Goal: Task Accomplishment & Management: Complete application form

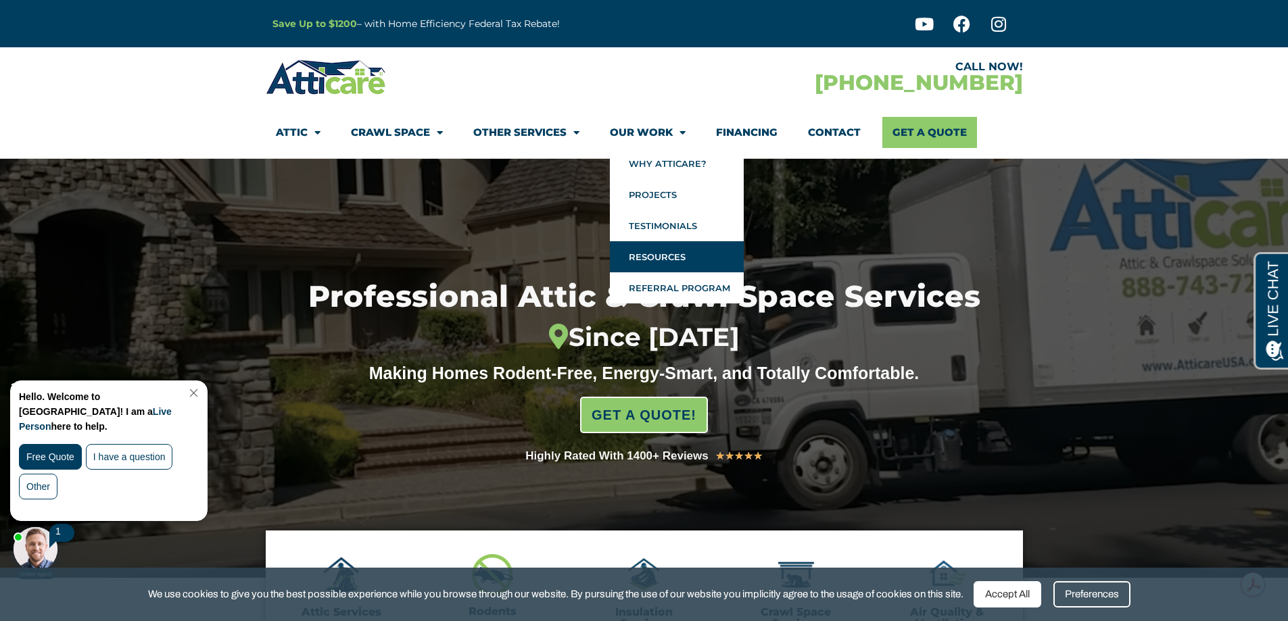
click at [661, 254] on link "Resources" at bounding box center [677, 256] width 134 height 31
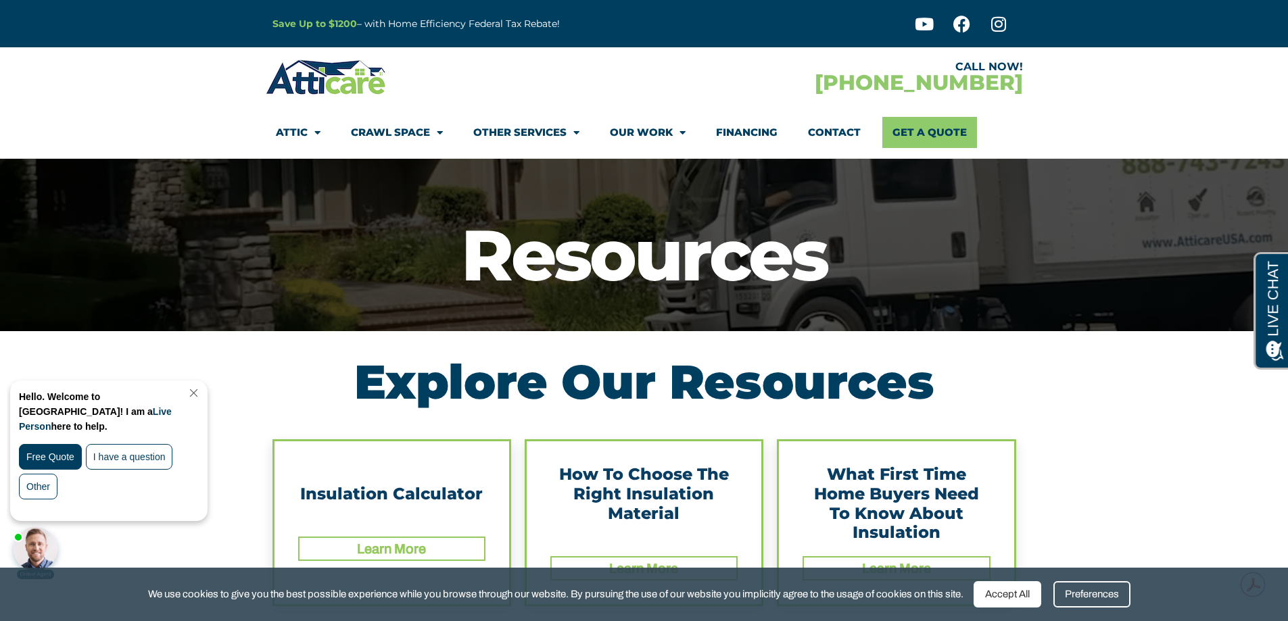
click at [1029, 596] on div "Accept All" at bounding box center [1008, 595] width 68 height 26
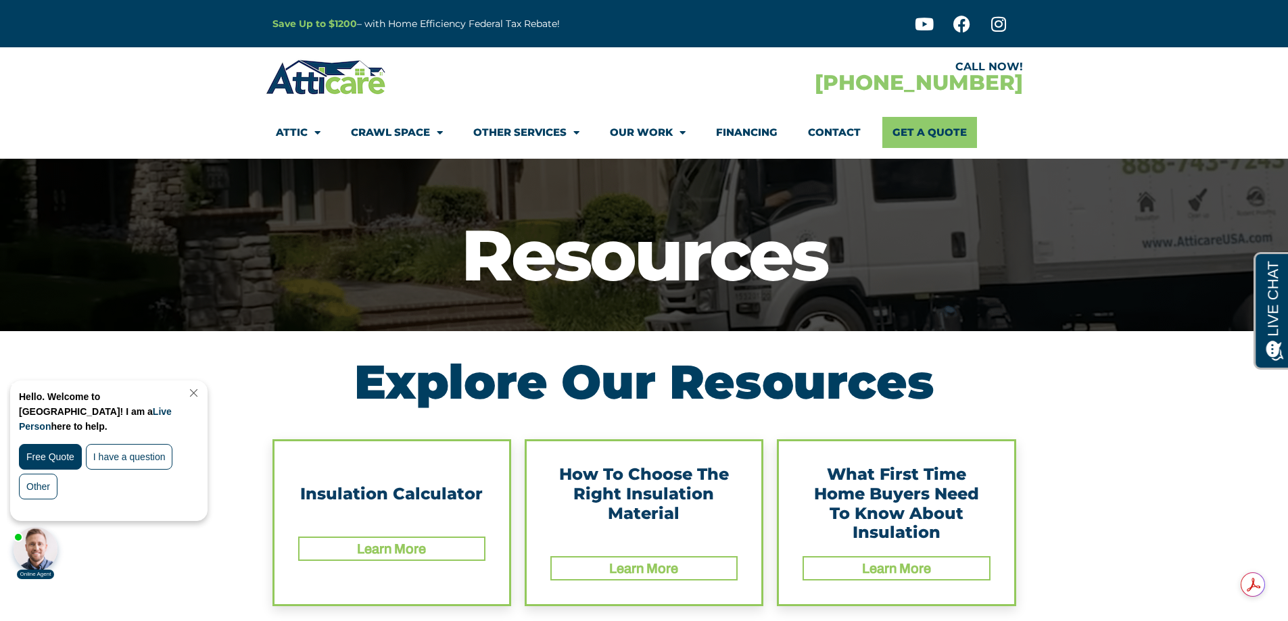
click at [202, 387] on div "Hello. Welcome to Atticare! I am a Live Person here to help. Free Quote I have …" at bounding box center [109, 450] width 196 height 139
click at [928, 129] on link "Get A Quote" at bounding box center [929, 132] width 95 height 31
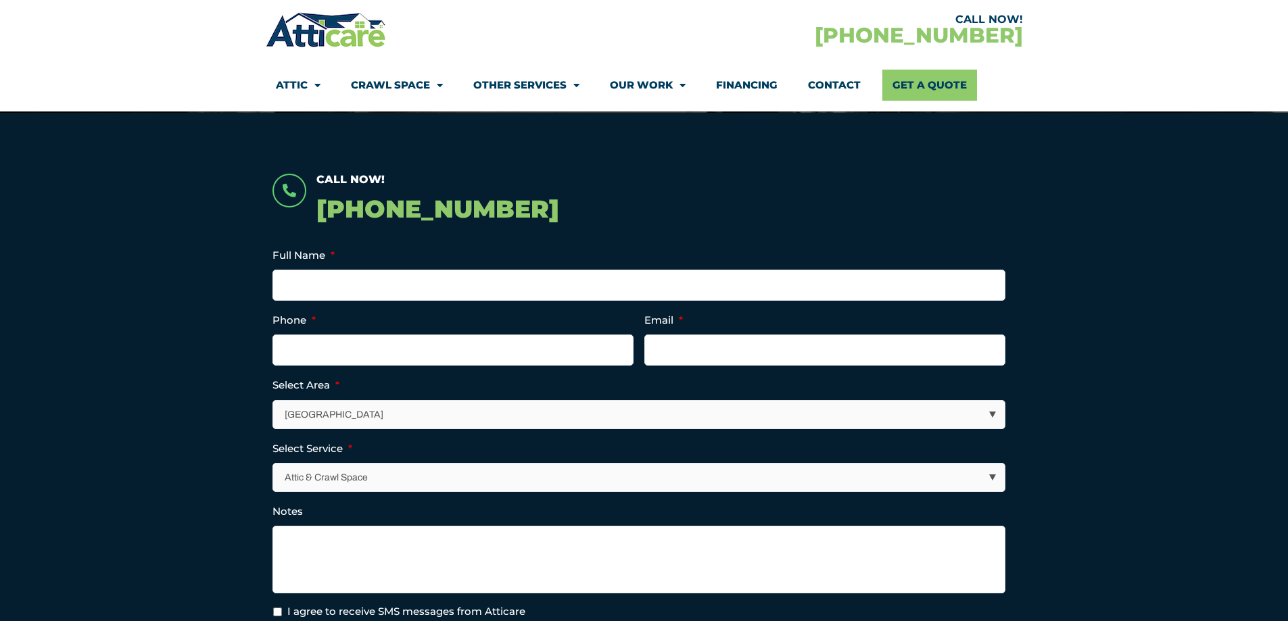
scroll to position [270, 0]
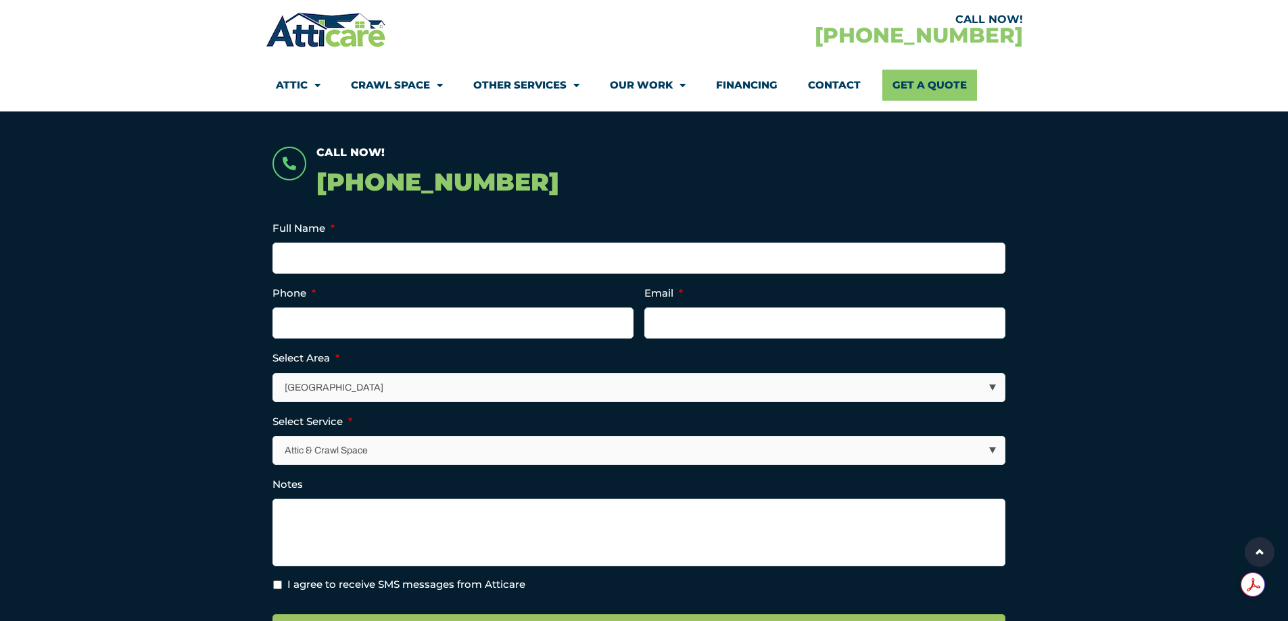
click at [990, 389] on select "[GEOGRAPHIC_DATA] [GEOGRAPHIC_DATA] [US_STATE] / [US_STATE] Area Other Areas" at bounding box center [640, 388] width 732 height 28
click at [1104, 325] on section "Call Now! 1-866-773-9461 Full Name * Phone * Email * Select Area * Los Angeles …" at bounding box center [644, 435] width 1288 height 699
